Goal: Navigation & Orientation: Find specific page/section

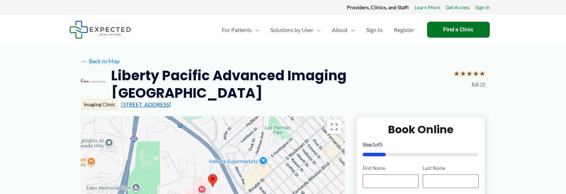
click at [166, 101] on link "[STREET_ADDRESS]" at bounding box center [146, 104] width 50 height 7
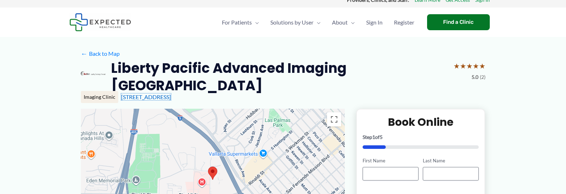
scroll to position [10, 0]
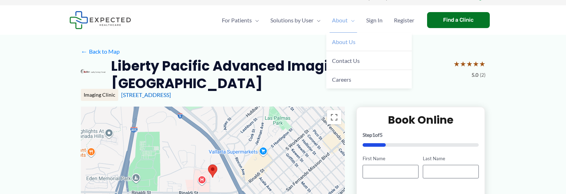
click at [343, 44] on span "About Us" at bounding box center [344, 41] width 24 height 7
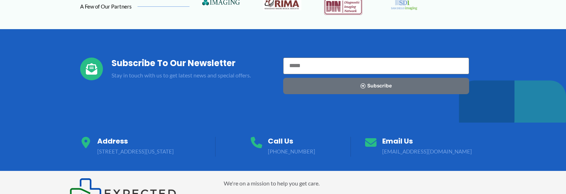
scroll to position [715, 0]
